Goal: Information Seeking & Learning: Find specific fact

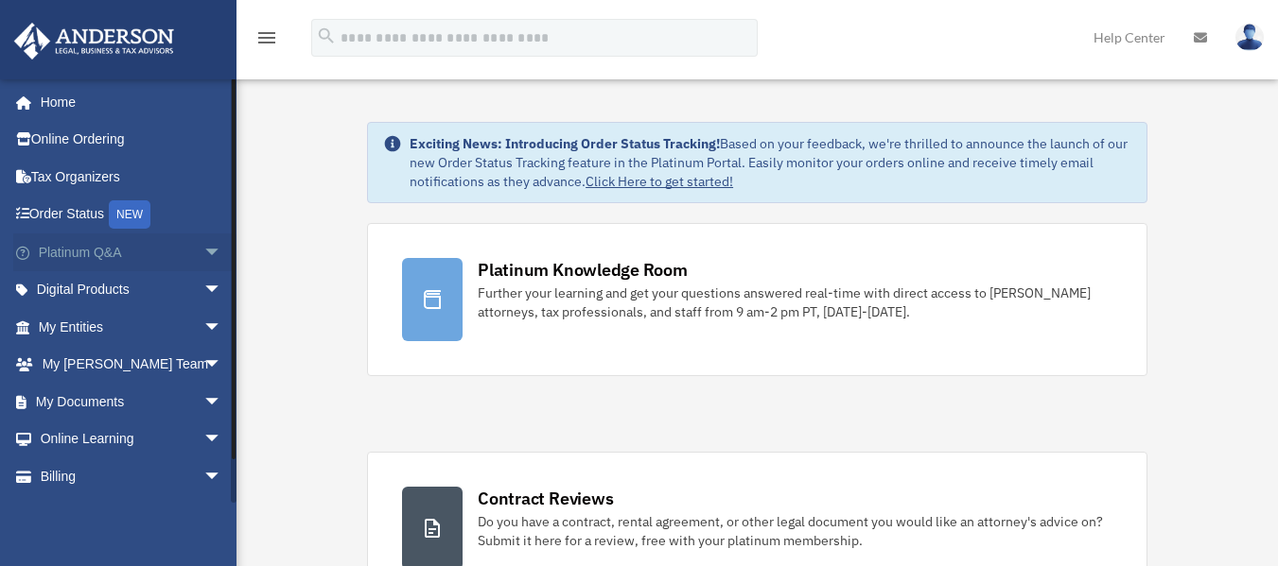
click at [214, 242] on span "arrow_drop_down" at bounding box center [222, 253] width 38 height 39
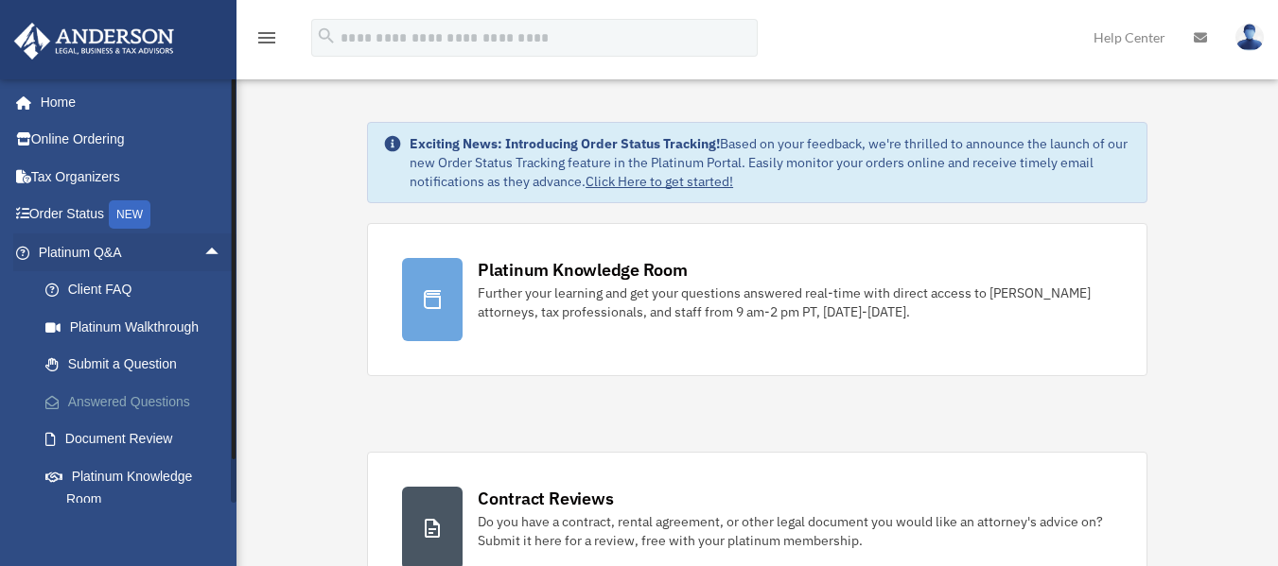
click at [186, 407] on link "Answered Questions" at bounding box center [138, 402] width 224 height 38
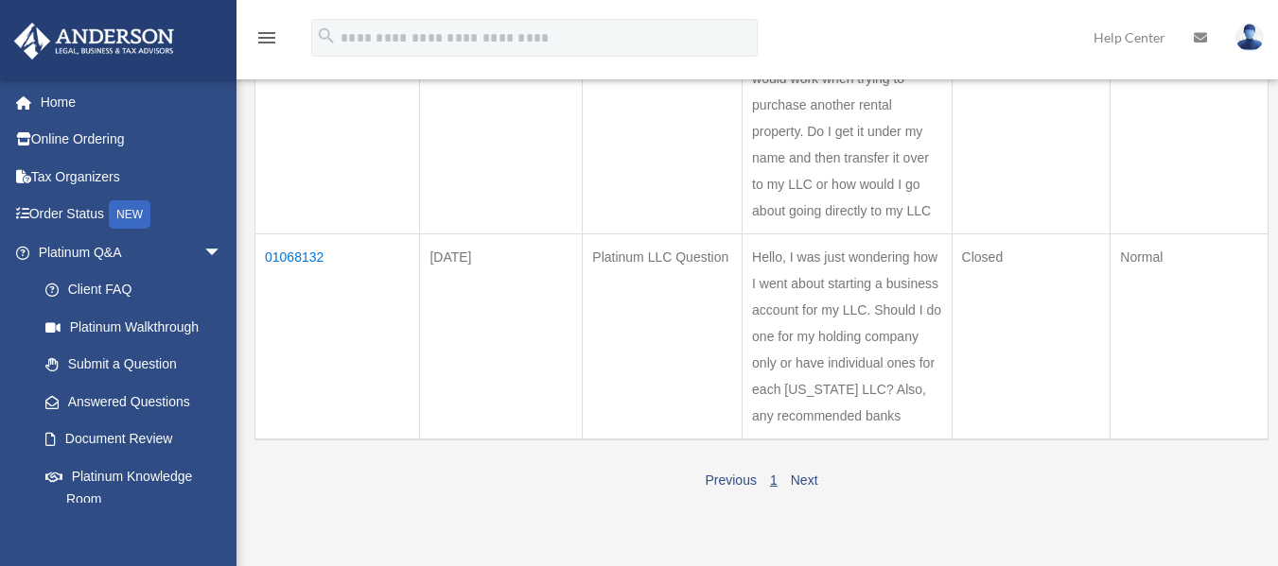
scroll to position [314, 0]
click at [331, 256] on td "01068132" at bounding box center [337, 338] width 165 height 206
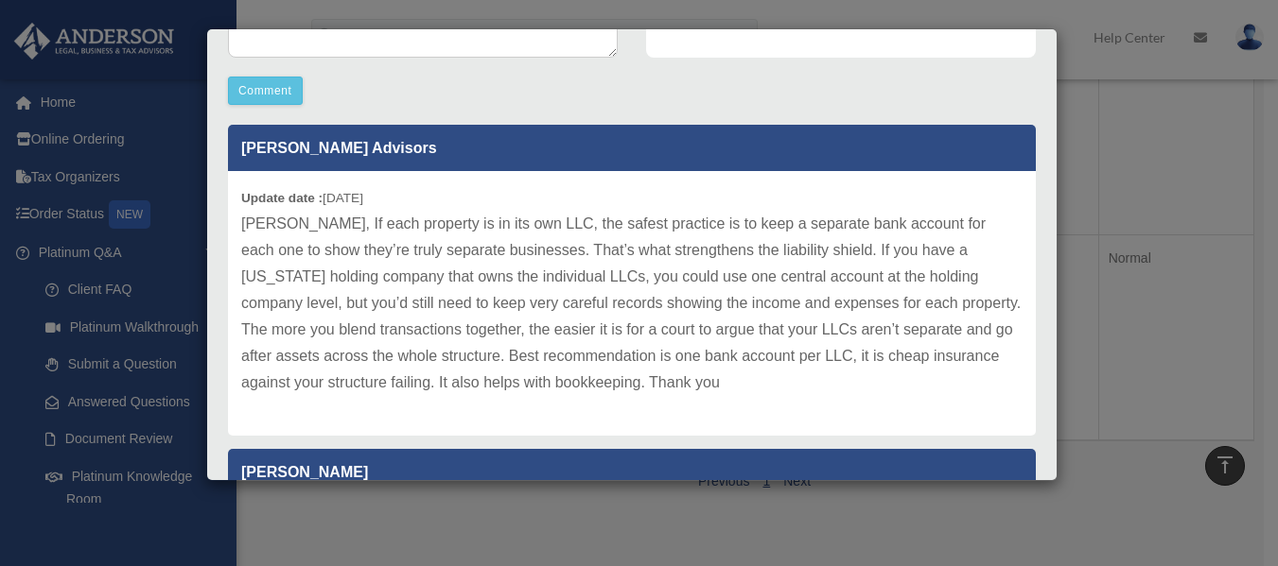
scroll to position [581, 0]
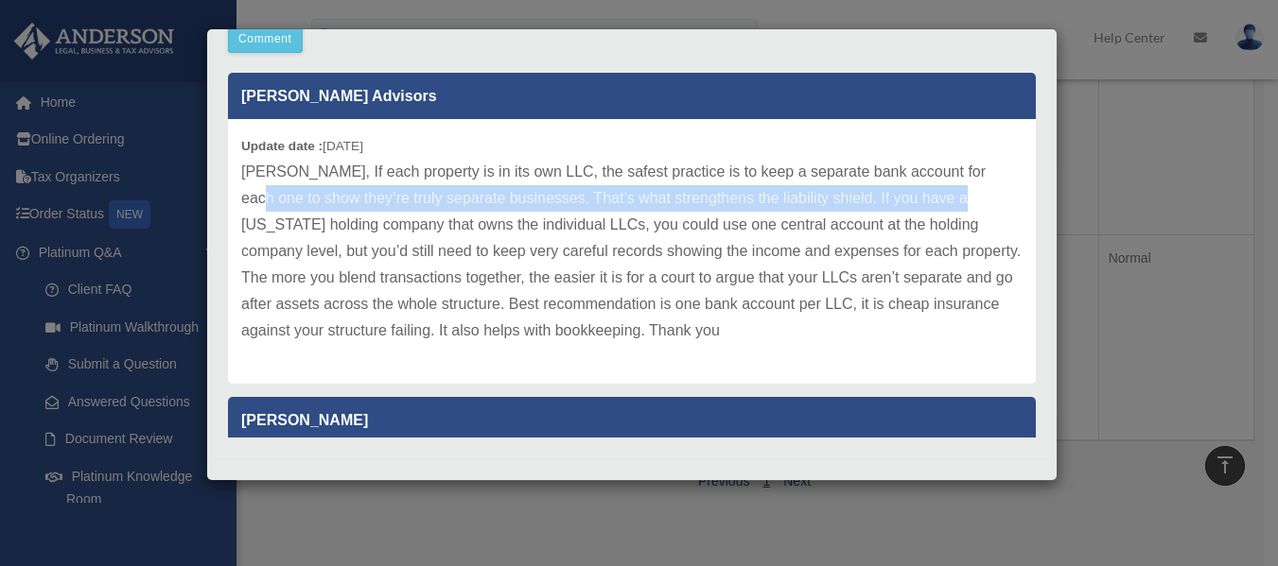
drag, startPoint x: 1020, startPoint y: 169, endPoint x: 1019, endPoint y: 197, distance: 27.4
click at [1019, 197] on div "[PERSON_NAME] Advisors Update date : [DATE] [PERSON_NAME], If each property is …" at bounding box center [632, 249] width 836 height 378
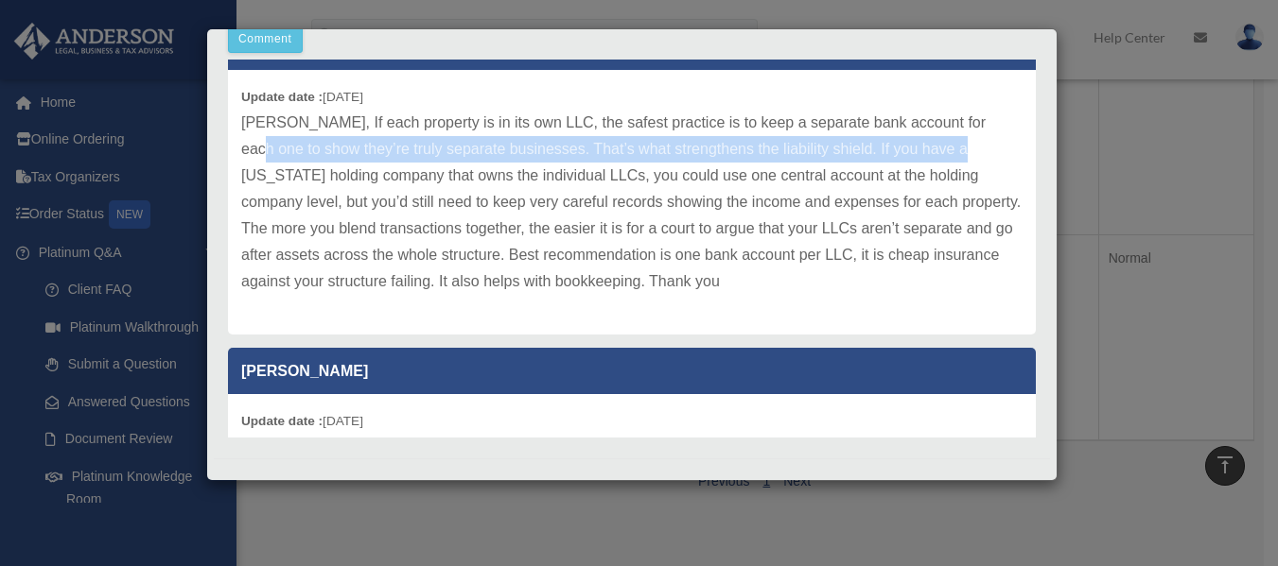
scroll to position [0, 0]
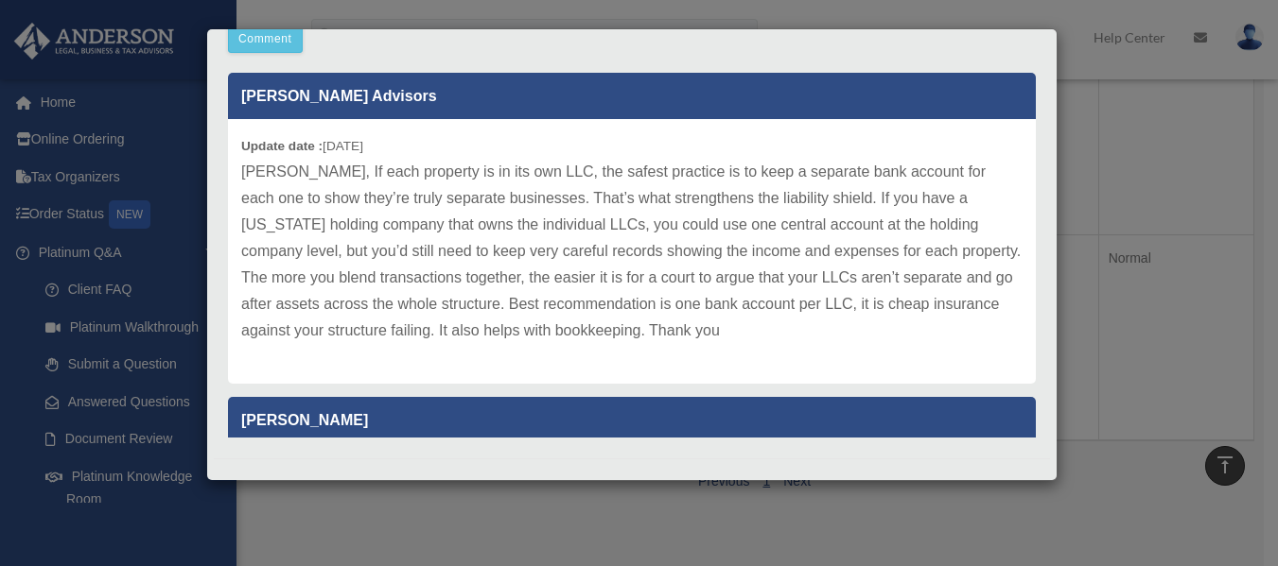
click at [583, 145] on div "Update date : [DATE] [PERSON_NAME], If each property is in its own LLC, the saf…" at bounding box center [632, 251] width 808 height 265
click at [1103, 91] on div "Case Detail × Platinum LLC Question Case Number 01068132 Created Date [DATE] St…" at bounding box center [639, 283] width 1278 height 566
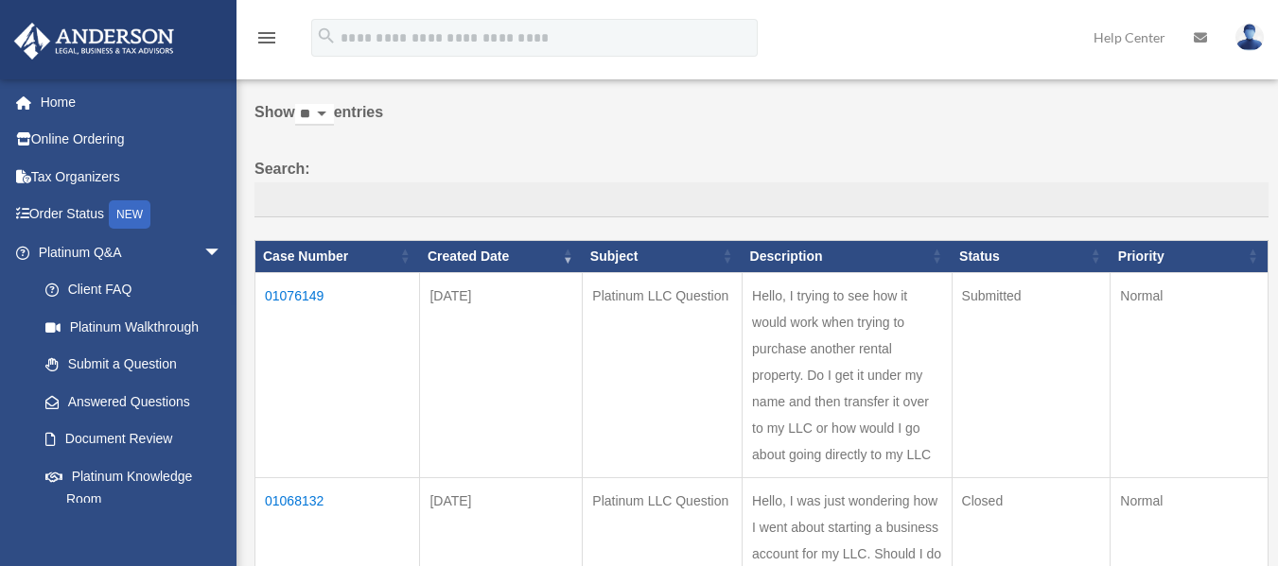
scroll to position [38, 0]
